Goal: Check status: Check status

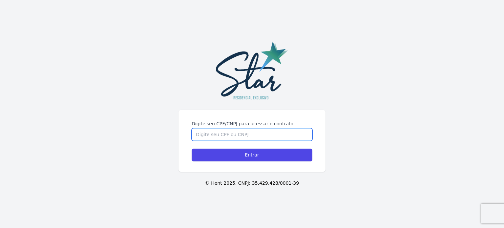
click at [253, 133] on input "Digite seu CPF/CNPJ para acessar o contrato" at bounding box center [252, 134] width 121 height 12
type input "1022591722"
click at [192, 149] on input "Entrar" at bounding box center [252, 155] width 121 height 13
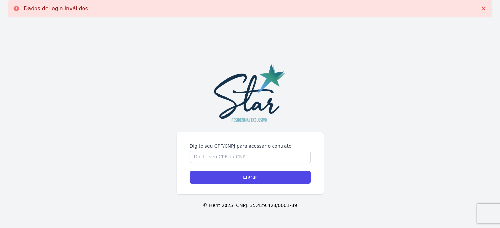
click at [251, 149] on label "Digite seu CPF/CNPJ para acessar o contrato" at bounding box center [249, 146] width 121 height 7
click at [251, 151] on input "Digite seu CPF/CNPJ para acessar o contrato" at bounding box center [249, 157] width 121 height 12
type input "10222591722"
click at [189, 171] on input "Entrar" at bounding box center [249, 177] width 121 height 13
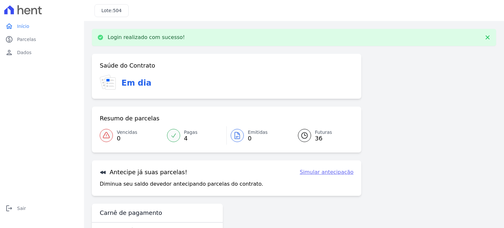
click at [316, 137] on span "36" at bounding box center [323, 138] width 17 height 5
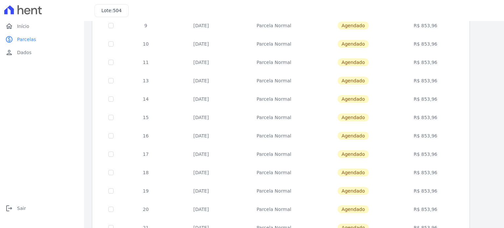
scroll to position [266, 0]
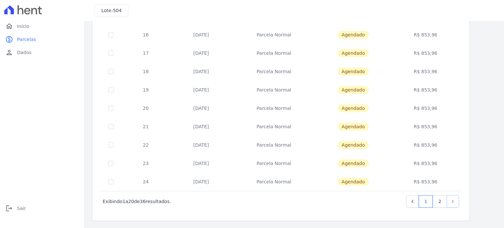
click at [456, 200] on icon "Next" at bounding box center [453, 201] width 7 height 7
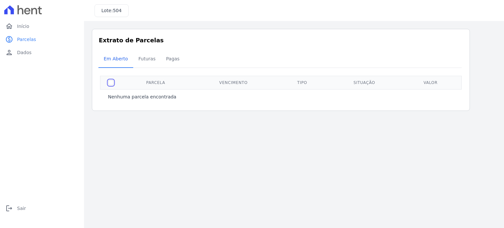
click at [110, 80] on input "checkbox" at bounding box center [110, 82] width 5 height 5
checkbox input "true"
click at [148, 56] on span "Futuras" at bounding box center [147, 58] width 25 height 13
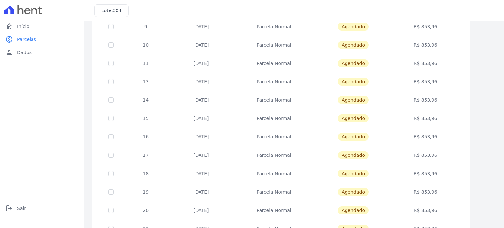
scroll to position [266, 0]
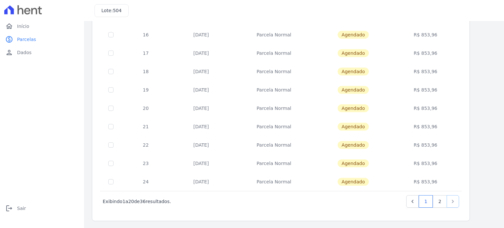
click at [452, 199] on icon "Next" at bounding box center [453, 201] width 7 height 7
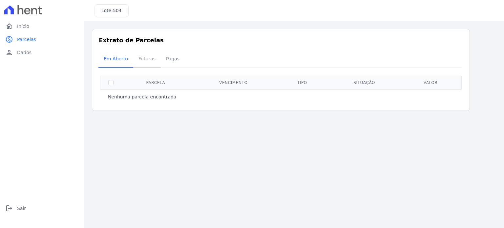
click at [144, 58] on span "Futuras" at bounding box center [147, 58] width 25 height 13
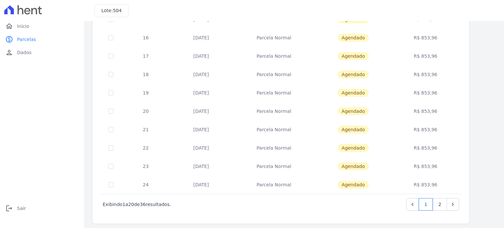
scroll to position [266, 0]
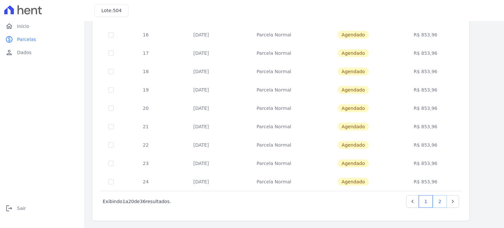
click at [438, 200] on link "2" at bounding box center [440, 201] width 14 height 12
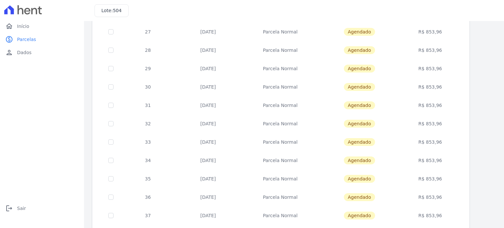
scroll to position [193, 0]
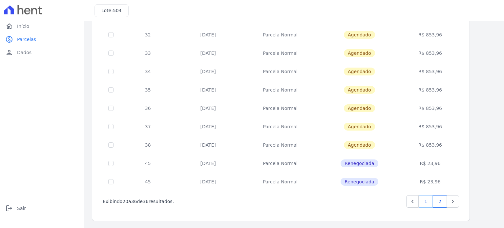
click at [428, 201] on link "1" at bounding box center [426, 201] width 14 height 12
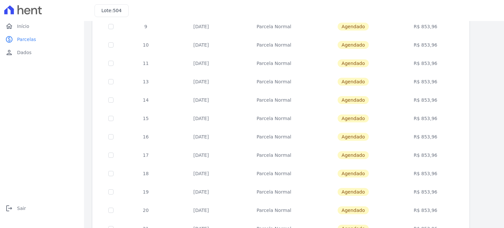
scroll to position [266, 0]
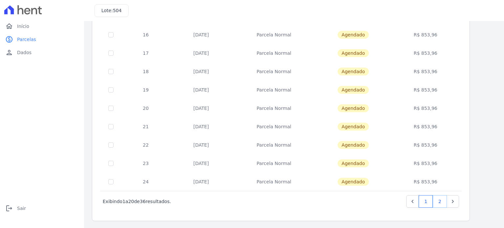
click at [439, 197] on link "2" at bounding box center [440, 201] width 14 height 12
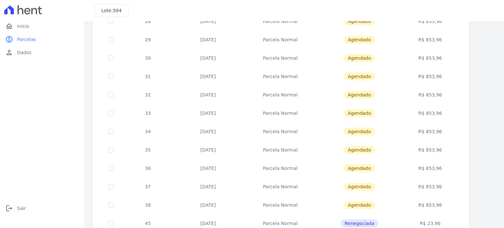
scroll to position [193, 0]
